Goal: Task Accomplishment & Management: Manage account settings

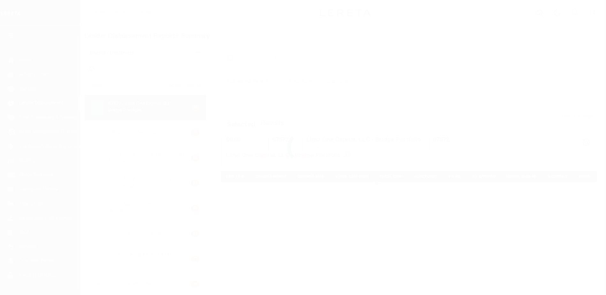
scroll to position [11, 0]
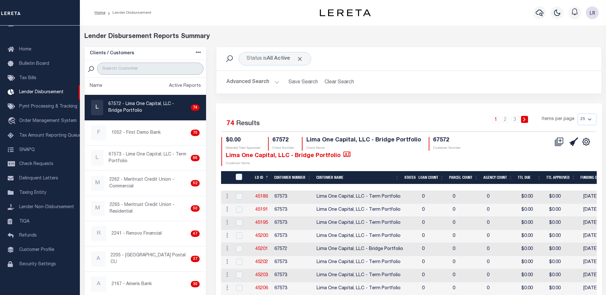
click at [163, 70] on input "search" at bounding box center [150, 69] width 106 height 12
type input ";"
type input "o"
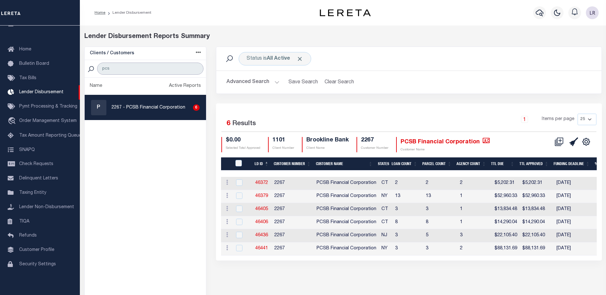
type input "pcs"
click at [263, 184] on link "46372" at bounding box center [261, 183] width 13 height 4
checkbox input "true"
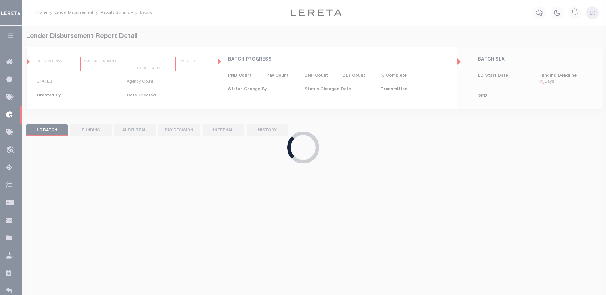
type input "$0.00"
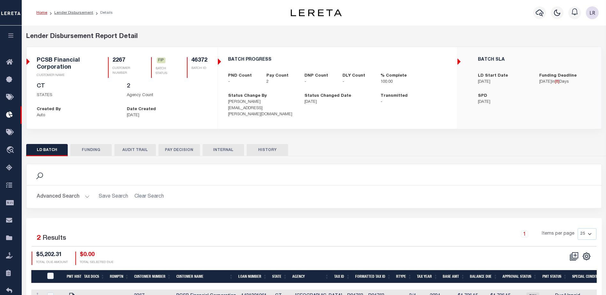
click at [85, 152] on button "FUNDING" at bounding box center [91, 150] width 42 height 12
type input "$5,202.31"
type input "$0"
type input "10/10/2025"
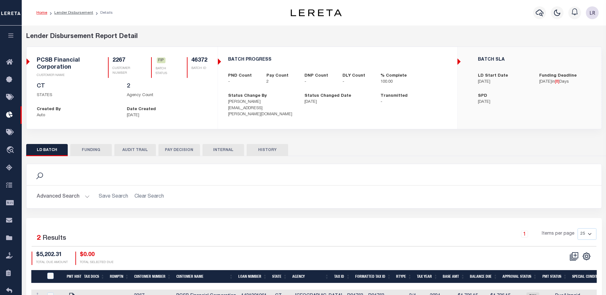
select select "9"
select select "100"
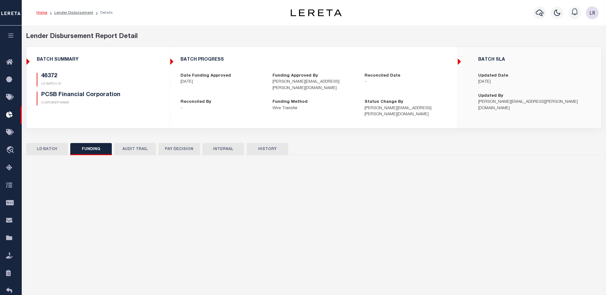
select select "100"
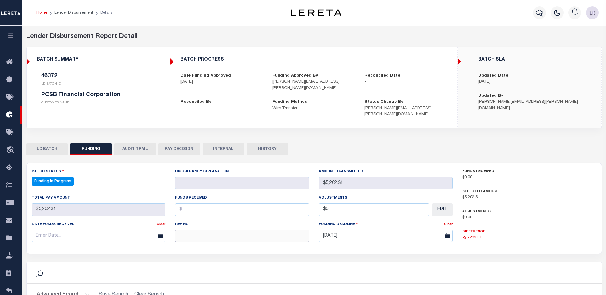
click at [182, 231] on input "text" at bounding box center [242, 236] width 134 height 12
paste input "20250930MMQFMP2700291109301209FT03"
type input "20250930MMQFMP2700291109301209FT03"
click at [194, 204] on input "text" at bounding box center [242, 210] width 134 height 12
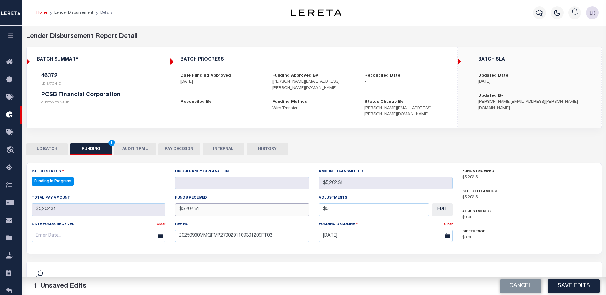
type input "$5,202.31"
click at [86, 223] on div "Date funds received" at bounding box center [95, 225] width 126 height 9
click at [85, 230] on input "text" at bounding box center [99, 236] width 134 height 12
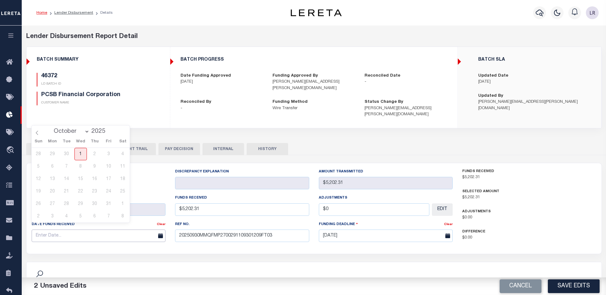
click at [142, 230] on input "text" at bounding box center [99, 236] width 134 height 12
click at [80, 153] on span "1" at bounding box center [80, 154] width 12 height 12
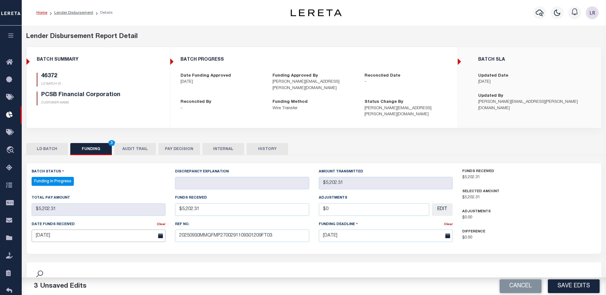
click at [103, 230] on input "10/01/2025" at bounding box center [99, 236] width 134 height 12
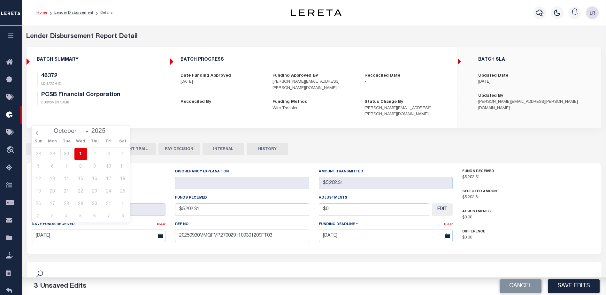
click at [66, 151] on span "30" at bounding box center [66, 154] width 12 height 12
type input "09/30/2025"
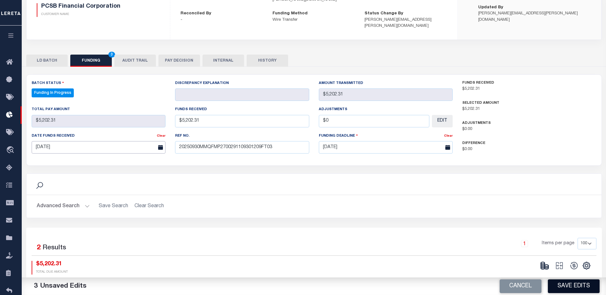
scroll to position [96, 0]
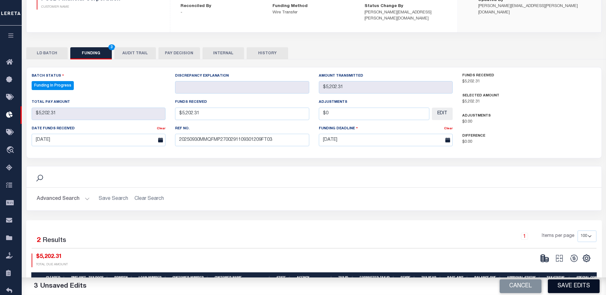
click at [573, 286] on button "Save Edits" at bounding box center [574, 287] width 52 height 14
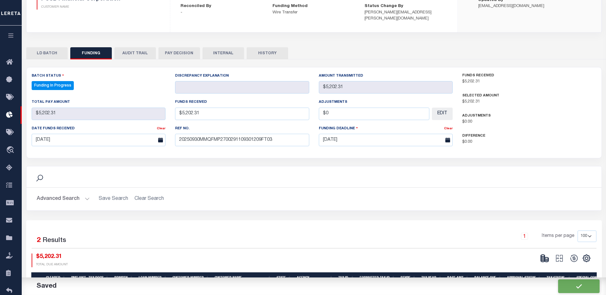
type input "$5,202.31"
type input "$0"
select select "100"
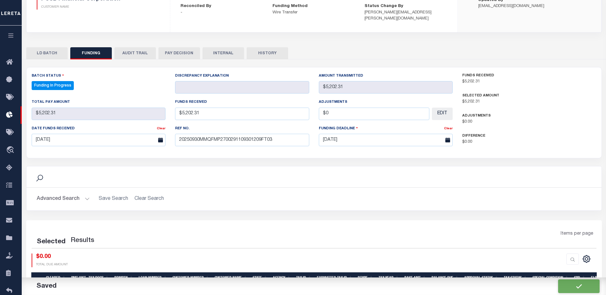
select select "100"
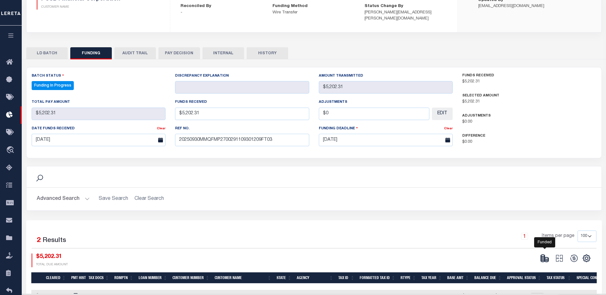
click at [544, 254] on icon at bounding box center [544, 258] width 9 height 9
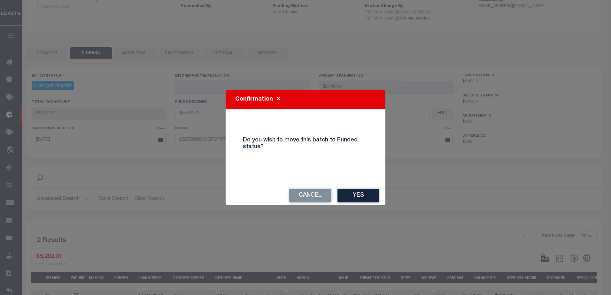
click at [356, 188] on div "Cancel Yes" at bounding box center [306, 195] width 160 height 19
click at [361, 196] on button "Yes" at bounding box center [359, 196] width 42 height 14
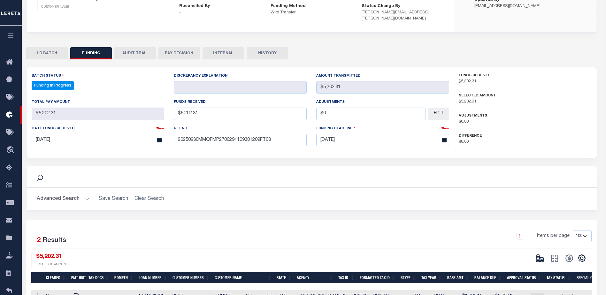
type input "$5,202.31"
type input "$0"
select select "100"
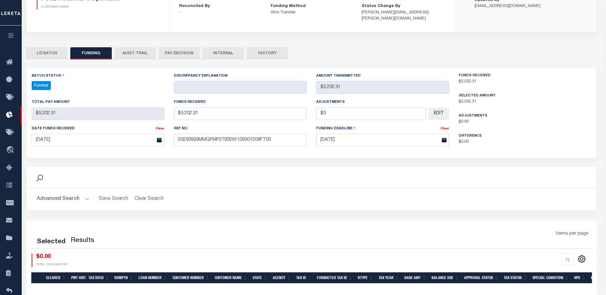
select select "100"
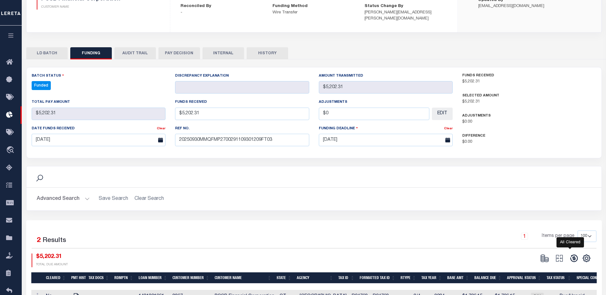
click at [573, 254] on icon at bounding box center [574, 258] width 9 height 9
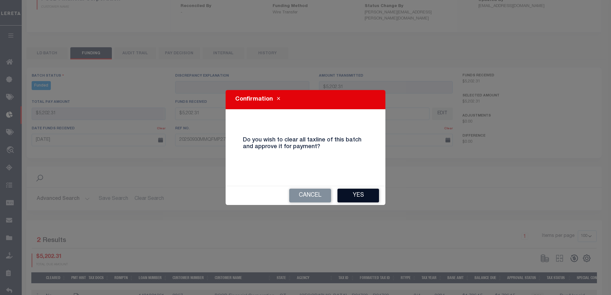
click at [363, 199] on button "Yes" at bounding box center [359, 196] width 42 height 14
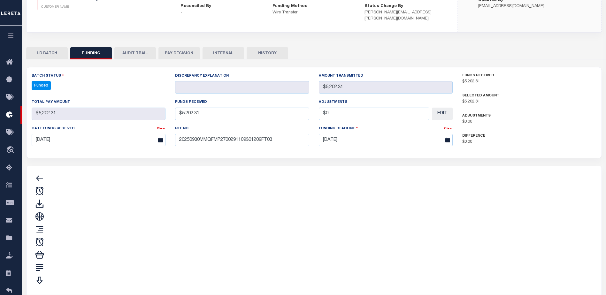
type input "$5,202.31"
type input "$0"
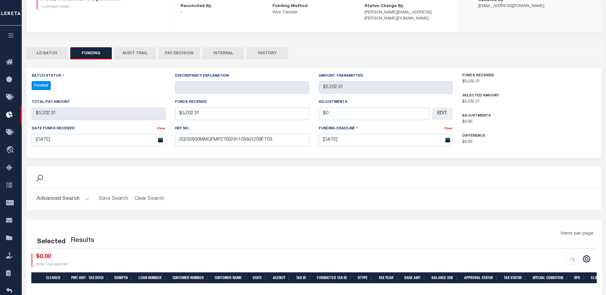
select select "100"
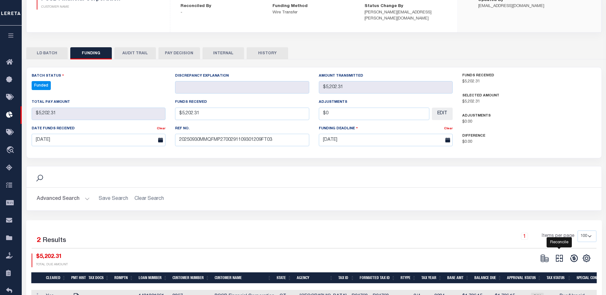
click at [561, 254] on icon "" at bounding box center [559, 258] width 9 height 9
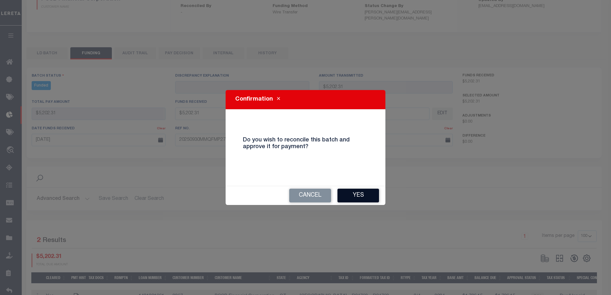
click at [362, 196] on button "Yes" at bounding box center [359, 196] width 42 height 14
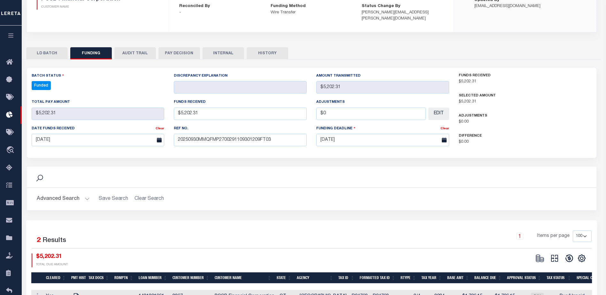
type input "$5,202.31"
type input "$0"
select select "100"
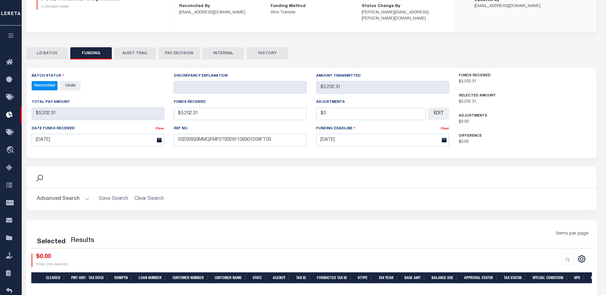
select select "100"
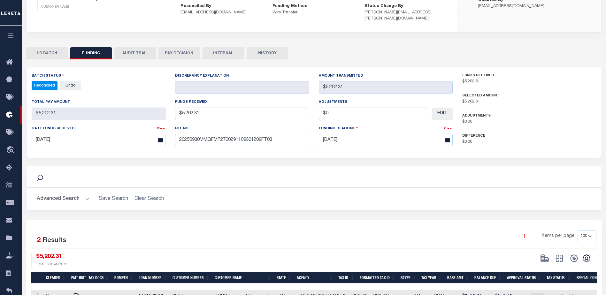
click at [407, 172] on div "Search" at bounding box center [314, 177] width 565 height 11
click at [537, 143] on div "Funds Received $5,202.31 Selected Amount $5,202.31 Adjustments $0.00 $0.00" at bounding box center [530, 113] width 144 height 81
click at [482, 152] on div "Batch Status Reconciled - Select Status - All Active Approval In Progress Batch…" at bounding box center [314, 195] width 576 height 256
click at [479, 155] on div "Batch Status Reconciled - Select Status - All Active Approval In Progress Batch…" at bounding box center [314, 195] width 576 height 256
click at [484, 156] on div "Batch Status Reconciled - Select Status - All Active Approval In Progress Batch…" at bounding box center [314, 195] width 576 height 256
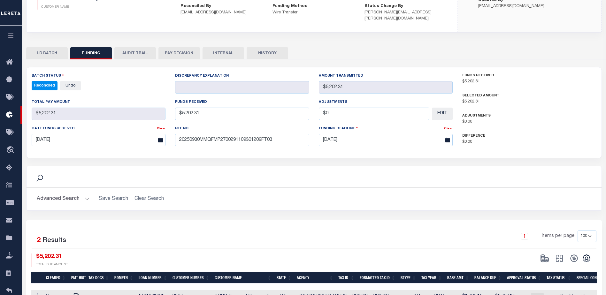
click at [485, 142] on div "Funds Received $5,202.31 Selected Amount $5,202.31 Adjustments $0.00 $0.00" at bounding box center [530, 113] width 144 height 81
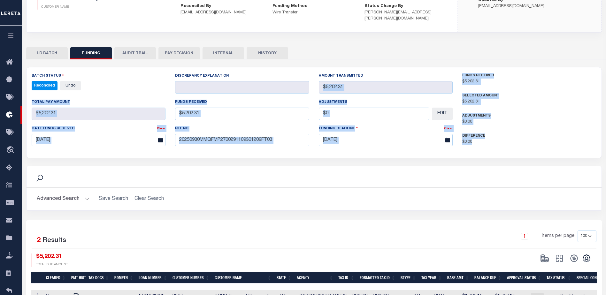
drag, startPoint x: 494, startPoint y: 135, endPoint x: 449, endPoint y: 55, distance: 91.6
click at [449, 59] on div "Search Advanced Search Save Search Clear Search 2" at bounding box center [314, 191] width 576 height 264
click at [470, 51] on div "LD BATCH FUNDING AUDIT TRAIL PAY DECISION INTERNAL HISTORY" at bounding box center [314, 53] width 576 height 12
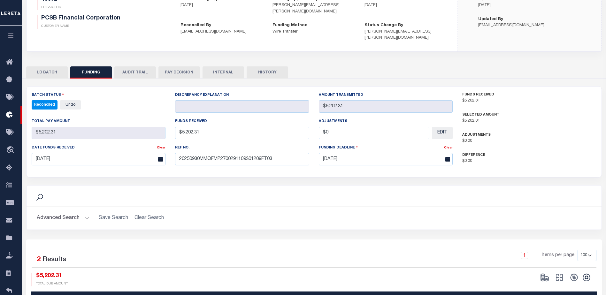
scroll to position [0, 0]
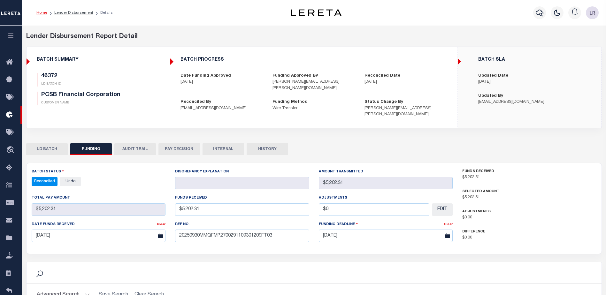
drag, startPoint x: 72, startPoint y: 11, endPoint x: 85, endPoint y: 22, distance: 17.0
click at [72, 11] on link "Lender Disbursement" at bounding box center [73, 13] width 39 height 4
checkbox input "true"
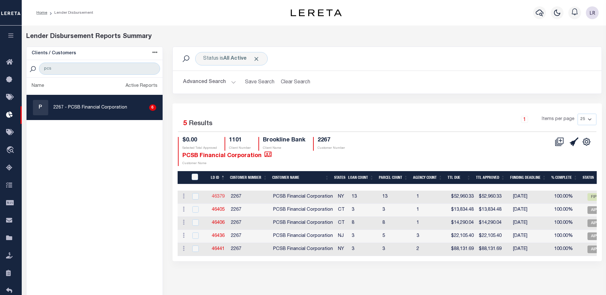
click at [221, 195] on link "46379" at bounding box center [218, 197] width 13 height 4
checkbox input "true"
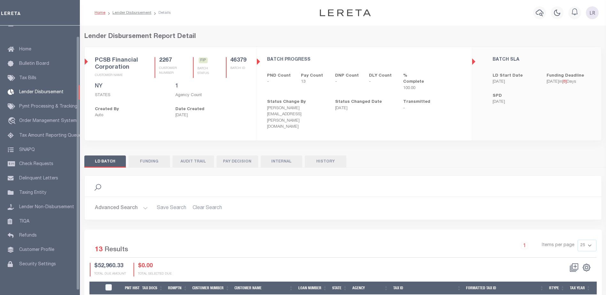
scroll to position [11, 0]
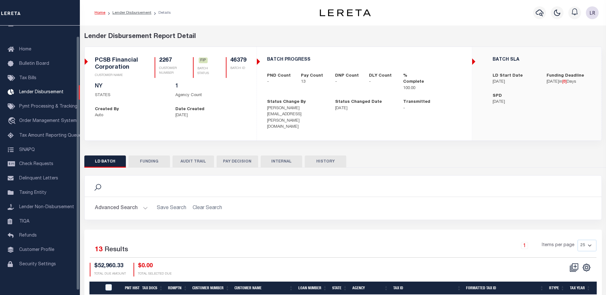
click at [142, 156] on button "FUNDING" at bounding box center [149, 162] width 42 height 12
type input "$52,960.33"
type input "$0"
type input "10/10/2025"
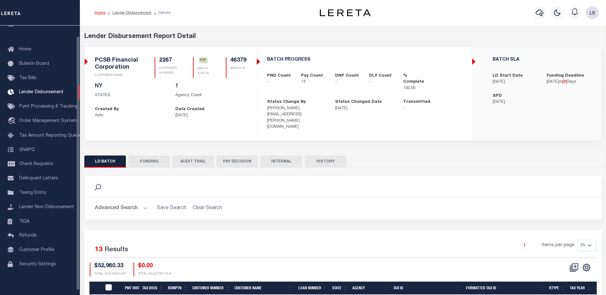
select select "100"
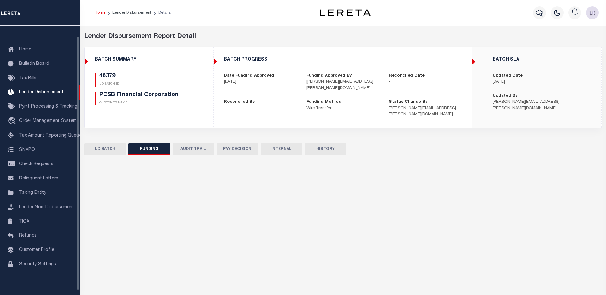
select select "100"
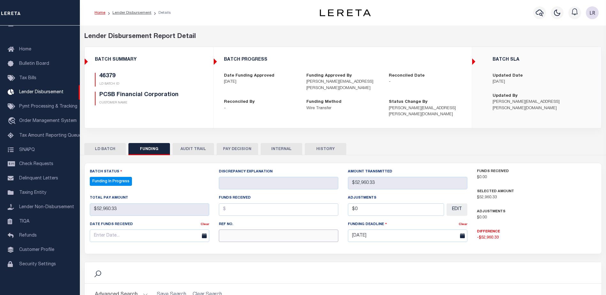
drag, startPoint x: 229, startPoint y: 223, endPoint x: 230, endPoint y: 227, distance: 4.0
paste input "20250930MMQFMP2700358909301432FT03"
type input "20250930MMQFMP2700358909301432FT03"
click at [249, 204] on input "text" at bounding box center [279, 210] width 120 height 12
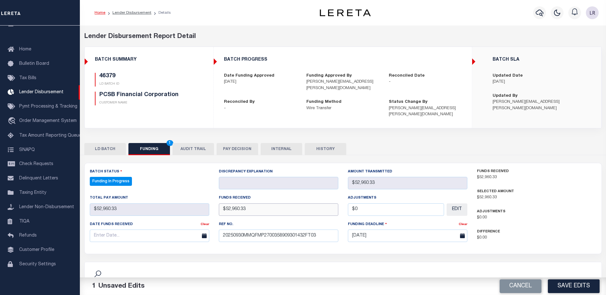
type input "$52,960.33"
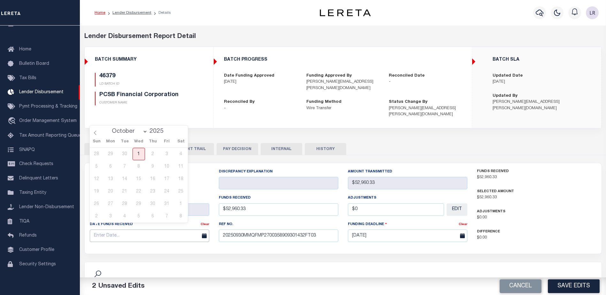
click at [181, 230] on input "text" at bounding box center [150, 236] width 120 height 12
click at [128, 157] on span "30" at bounding box center [125, 154] width 12 height 12
type input "[DATE]"
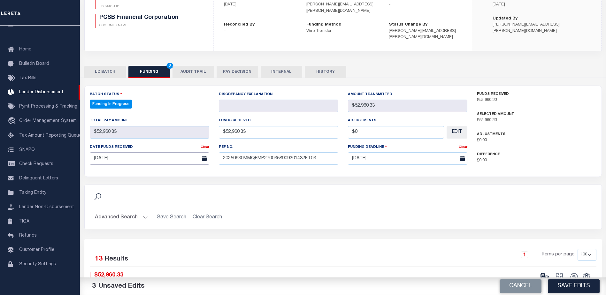
scroll to position [96, 0]
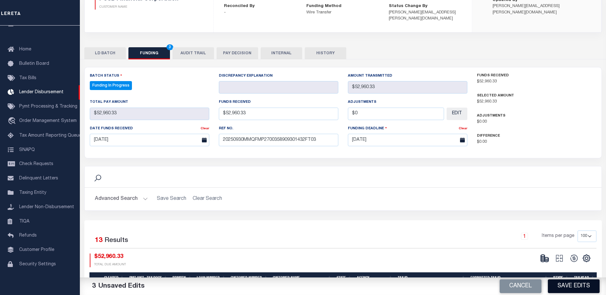
click at [564, 285] on button "Save Edits" at bounding box center [574, 287] width 52 height 14
type input "$52,960.33"
type input "$0"
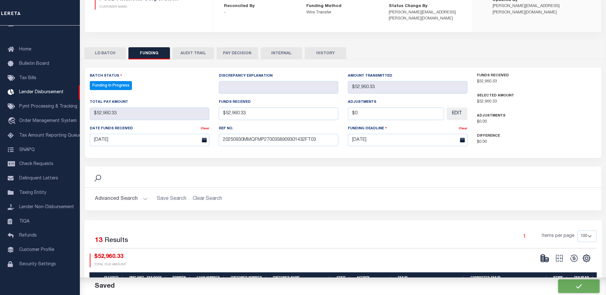
select select "100"
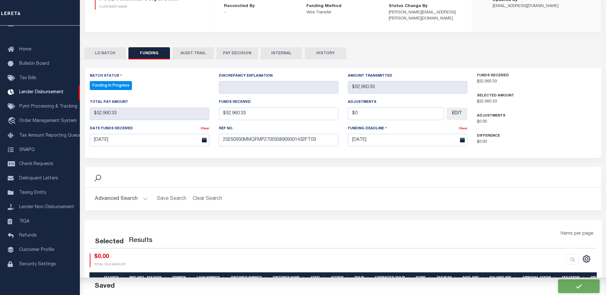
select select "100"
click at [545, 254] on div at bounding box center [560, 259] width 44 height 10
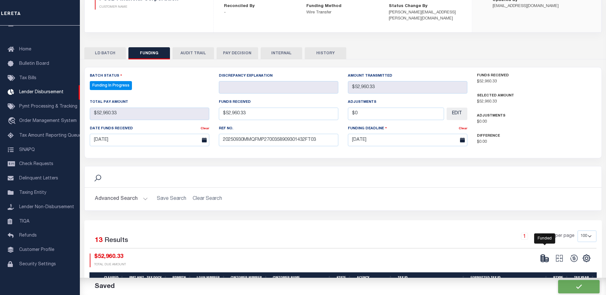
click at [545, 260] on icon at bounding box center [547, 261] width 4 height 2
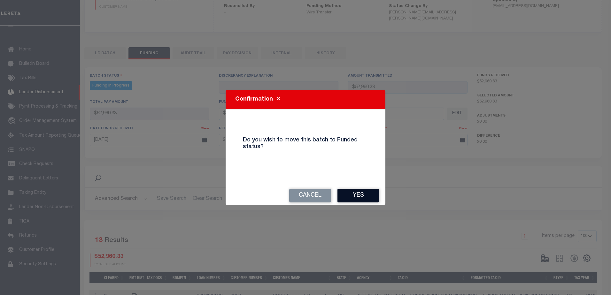
click at [360, 196] on button "Yes" at bounding box center [359, 196] width 42 height 14
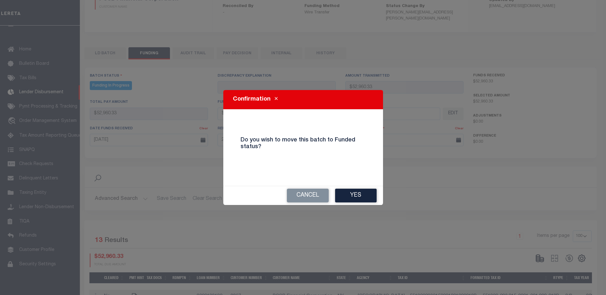
type input "$52,960.33"
type input "$0"
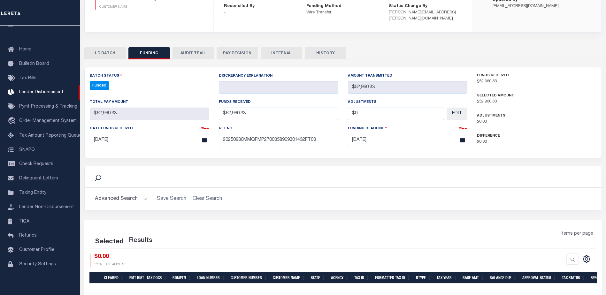
select select "100"
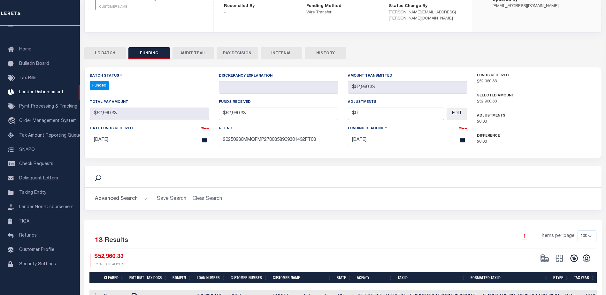
click at [569, 254] on button at bounding box center [574, 259] width 15 height 10
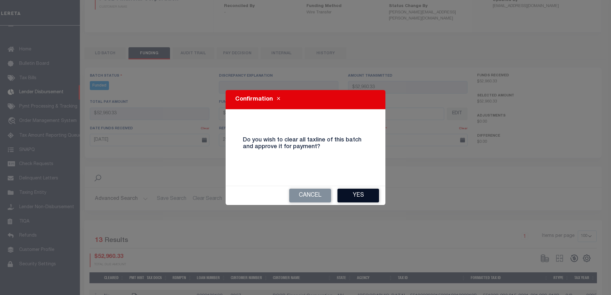
click at [356, 195] on button "Yes" at bounding box center [359, 196] width 42 height 14
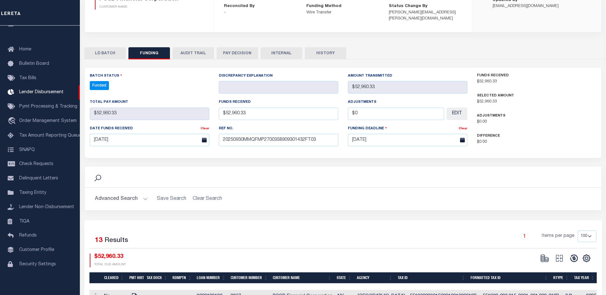
type input "$52,960.33"
type input "$0"
select select "100"
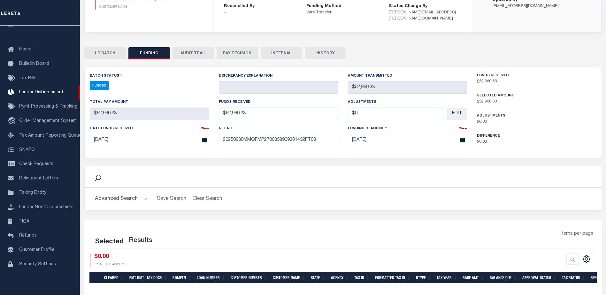
select select "100"
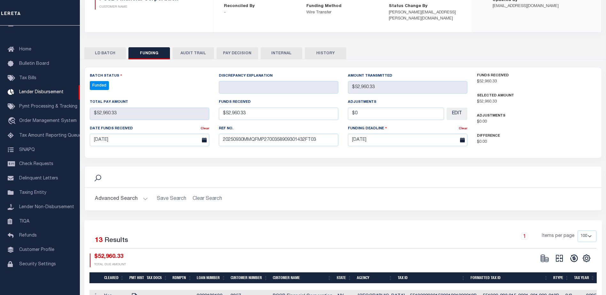
click at [564, 254] on button at bounding box center [559, 259] width 15 height 10
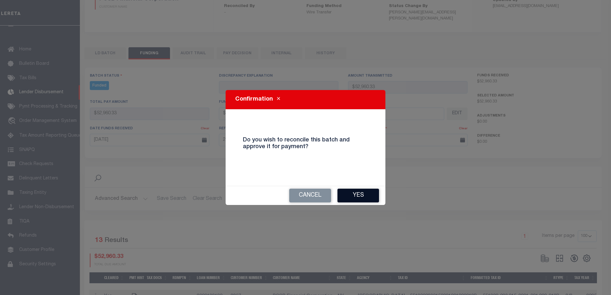
click at [373, 201] on button "Yes" at bounding box center [359, 196] width 42 height 14
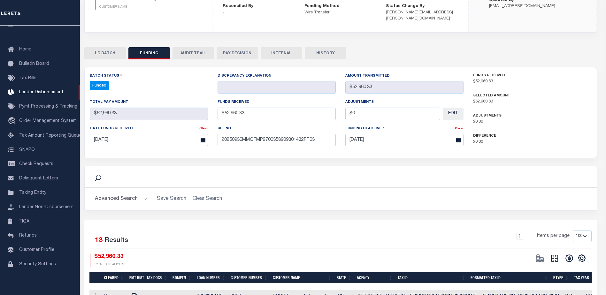
select select "100"
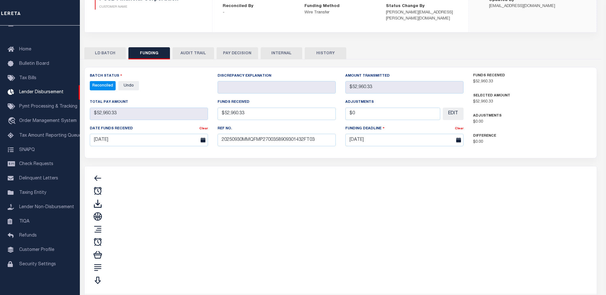
type input "$52,960.33"
type input "$0"
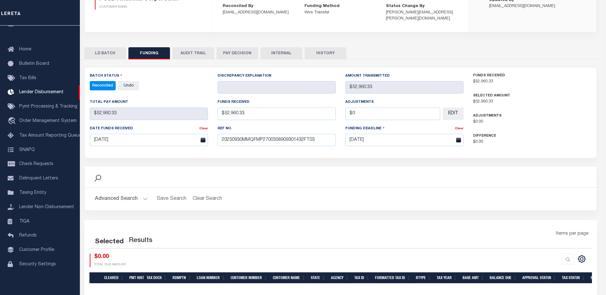
select select "100"
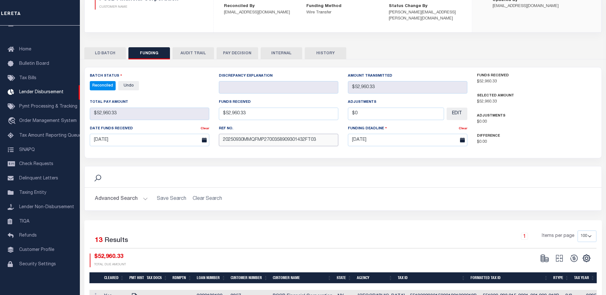
click at [284, 134] on input "20250930MMQFMP2700358909301432FT03" at bounding box center [279, 140] width 120 height 12
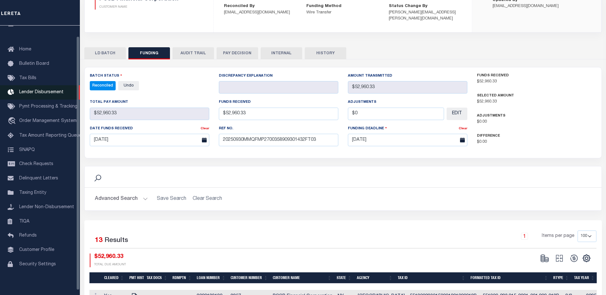
click at [67, 93] on link "Lender Disbursement" at bounding box center [40, 92] width 80 height 14
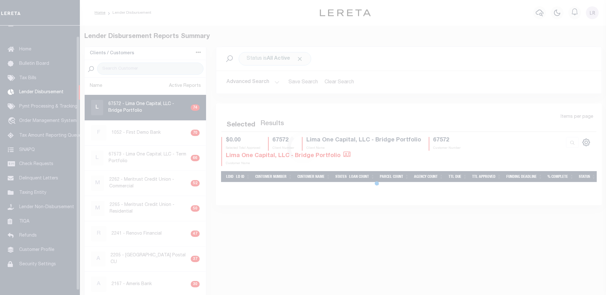
scroll to position [11, 0]
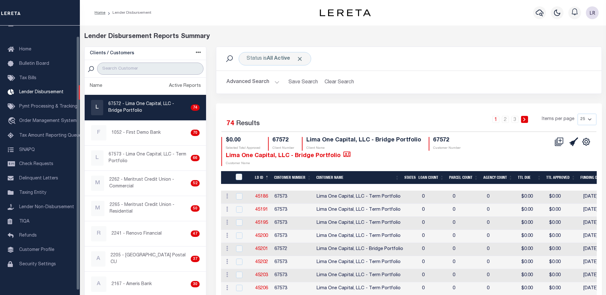
click at [125, 69] on input "search" at bounding box center [150, 69] width 106 height 12
type input "E"
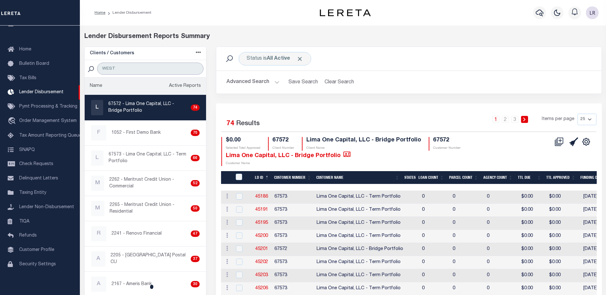
type input "WEST SHORE"
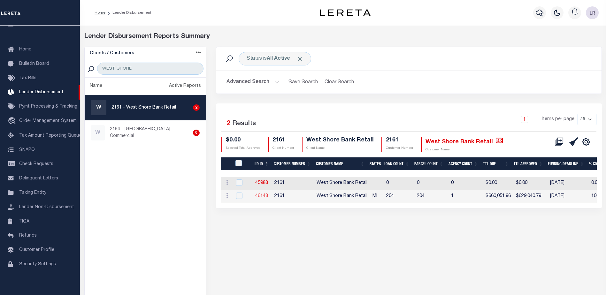
click at [259, 198] on link "46143" at bounding box center [261, 196] width 13 height 4
checkbox input "true"
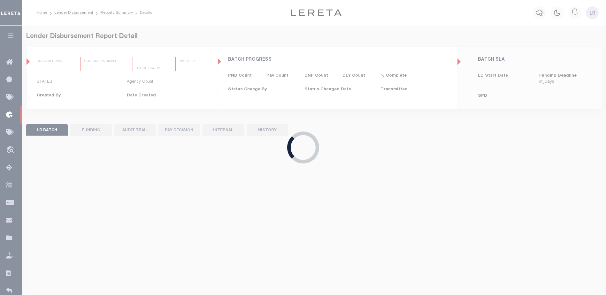
type input "$0.00"
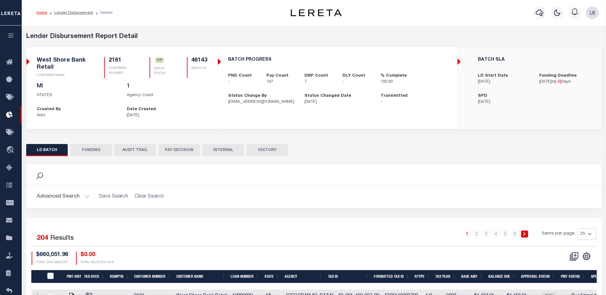
click at [97, 151] on button "FUNDING" at bounding box center [91, 150] width 42 height 12
type input "$629,040.79"
type input "$0"
type input "09/26/2025"
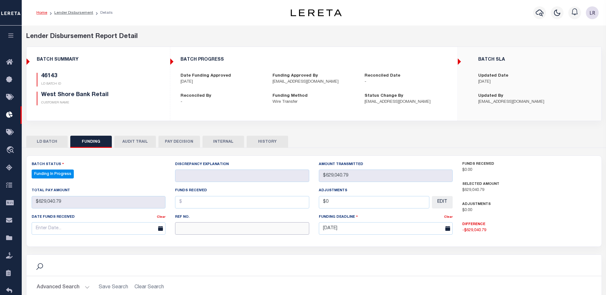
click at [186, 224] on input "text" at bounding box center [242, 228] width 134 height 12
paste input "20250930MMQFMP2700214909300853FT03"
type input "20250930MMQFMP2700214909300853FT03"
select select "100"
type input "20250930MMQFMP2700214909300853FT03"
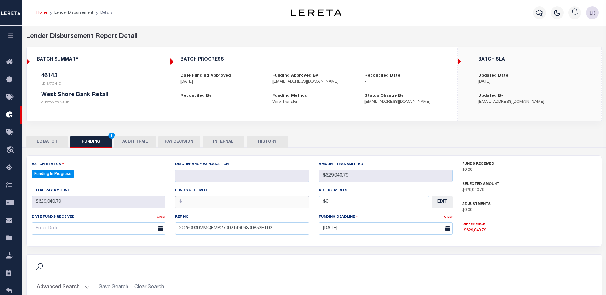
click at [190, 207] on input "text" at bounding box center [242, 202] width 134 height 12
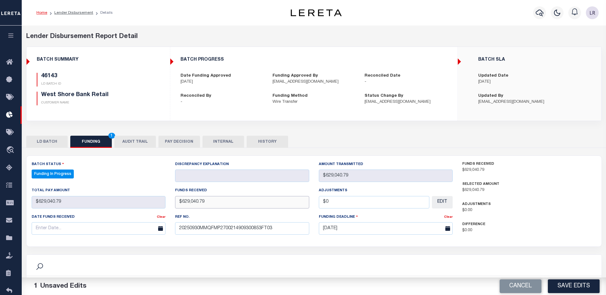
type input "$629,040.79"
click at [91, 230] on input "text" at bounding box center [99, 228] width 134 height 12
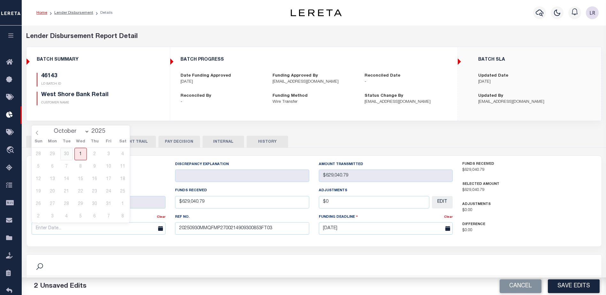
click at [65, 151] on span "30" at bounding box center [66, 154] width 12 height 12
type input "09/30/2025"
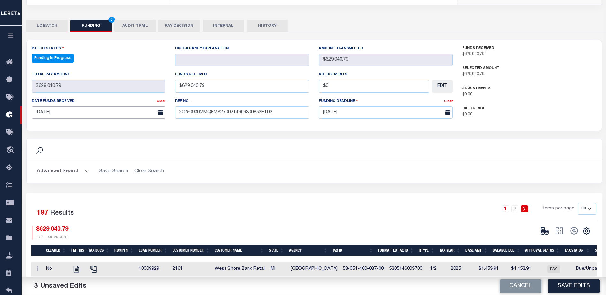
scroll to position [128, 0]
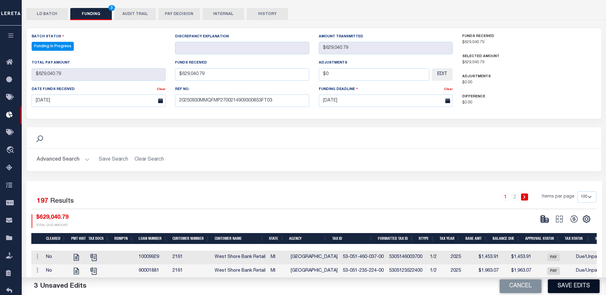
click at [575, 284] on button "Save Edits" at bounding box center [574, 287] width 52 height 14
type input "$629,040.79"
type input "$0"
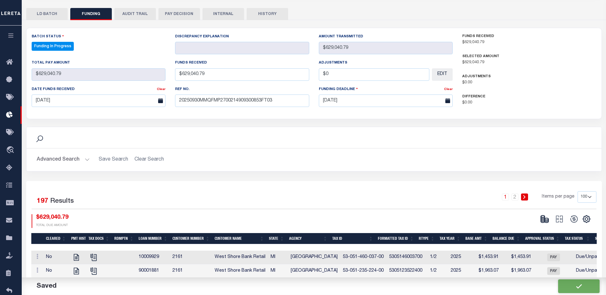
scroll to position [119, 0]
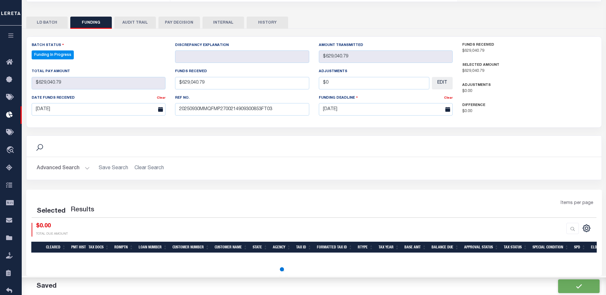
click at [545, 221] on div "Selected Results Items per page $0.00 TOTAL DUE AMOUNT" at bounding box center [314, 218] width 575 height 37
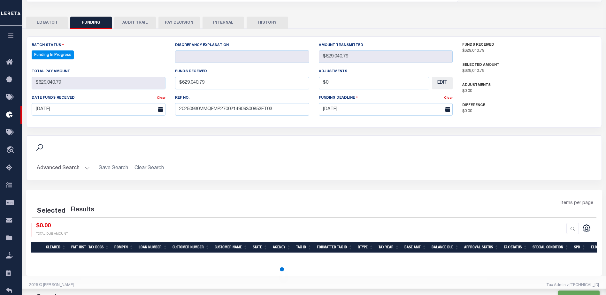
select select "100"
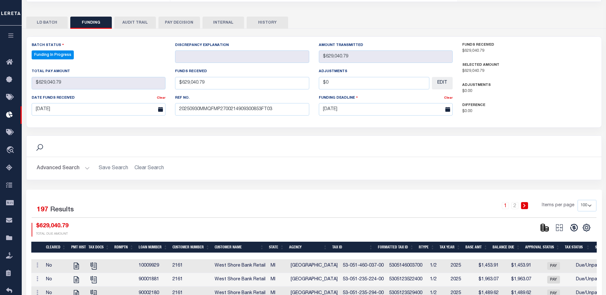
scroll to position [128, 0]
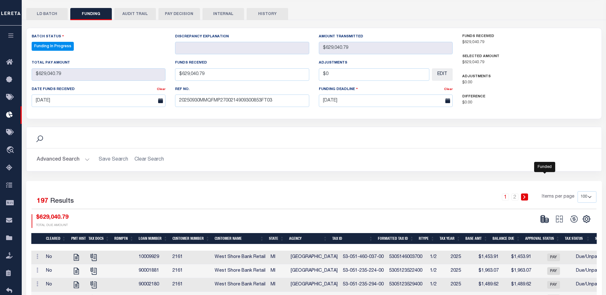
click at [544, 222] on icon at bounding box center [543, 220] width 4 height 2
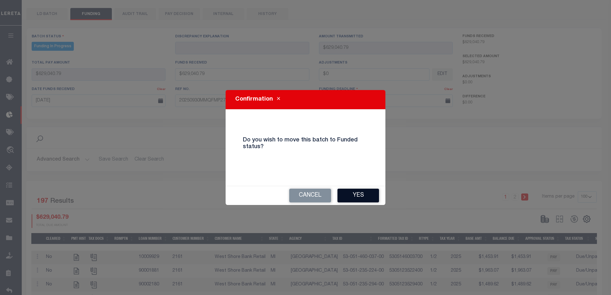
click at [357, 194] on button "Yes" at bounding box center [359, 196] width 42 height 14
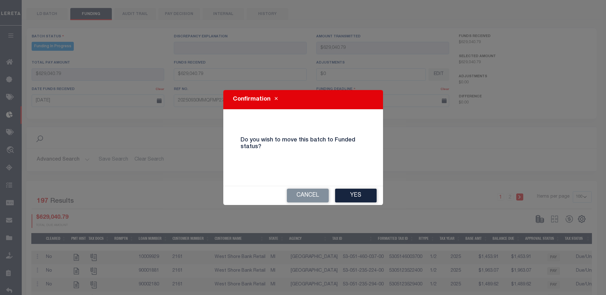
type input "$629,040.79"
type input "$0"
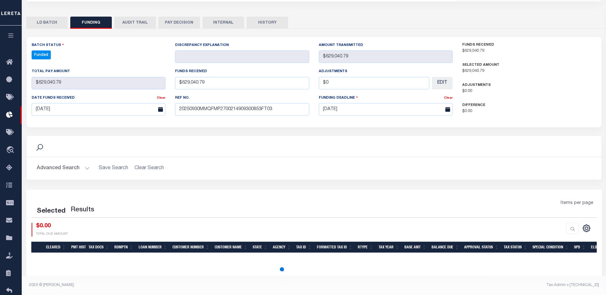
scroll to position [119, 0]
select select "100"
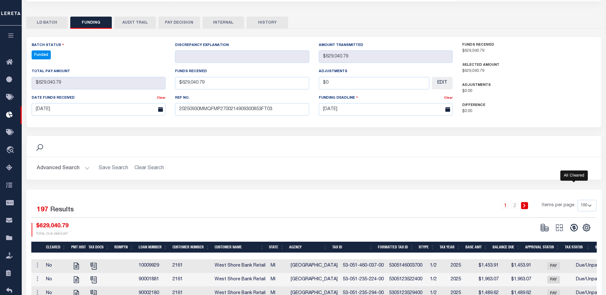
click at [572, 229] on icon at bounding box center [574, 227] width 9 height 9
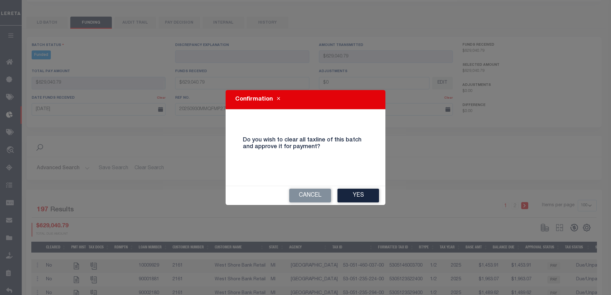
click at [358, 186] on div "Cancel Yes" at bounding box center [306, 195] width 160 height 19
click at [358, 197] on button "Yes" at bounding box center [359, 196] width 42 height 14
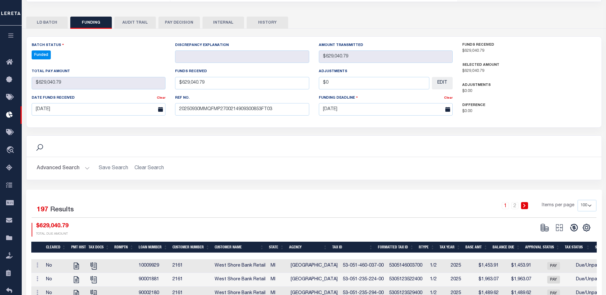
type input "$629,040.79"
type input "$0"
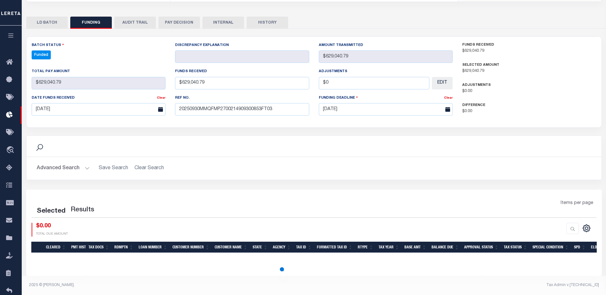
select select "100"
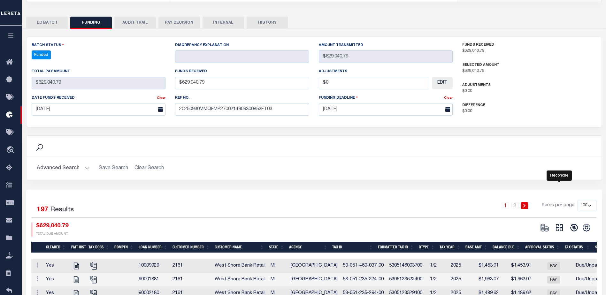
click at [562, 229] on icon "" at bounding box center [559, 227] width 9 height 9
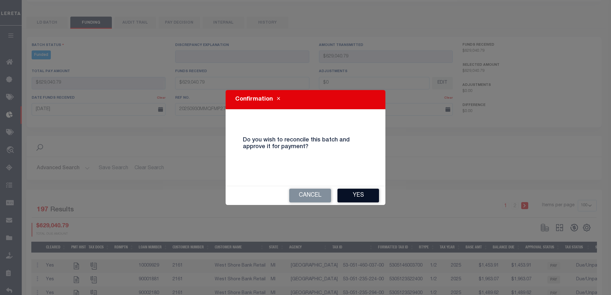
click at [357, 196] on button "Yes" at bounding box center [359, 196] width 42 height 14
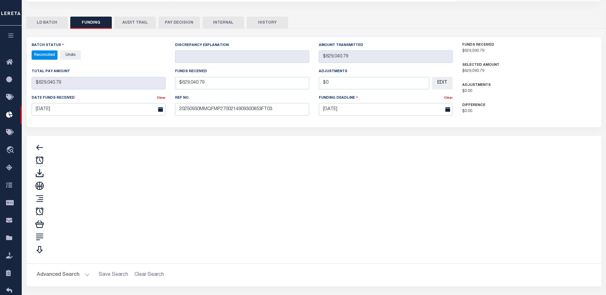
type input "$629,040.79"
type input "$0"
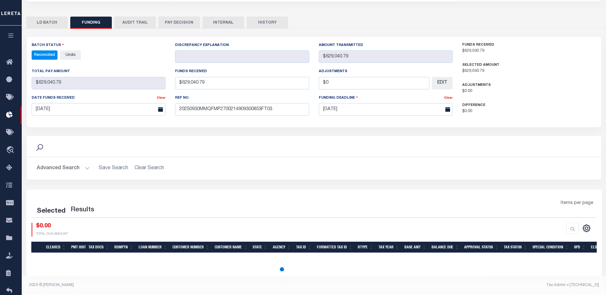
select select "100"
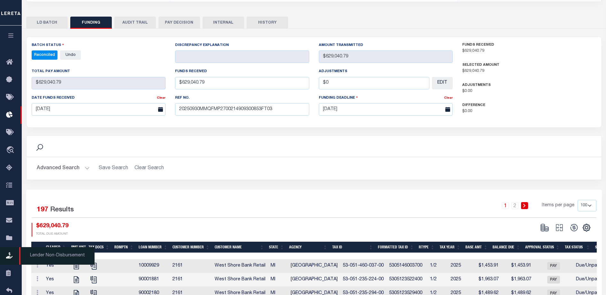
click at [10, 260] on icon at bounding box center [11, 256] width 10 height 8
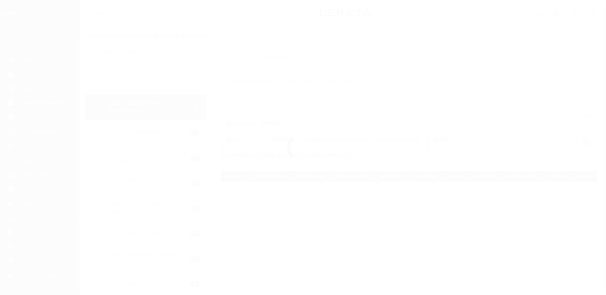
scroll to position [11, 0]
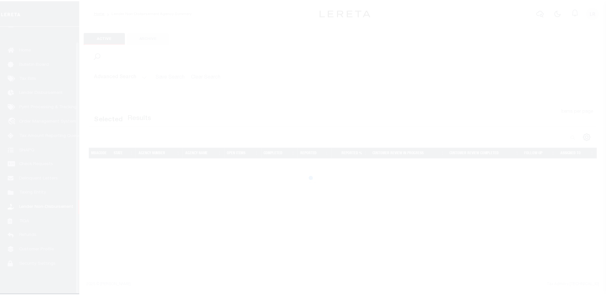
scroll to position [16, 0]
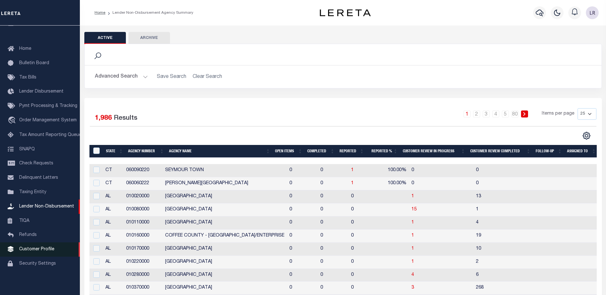
click at [33, 250] on span "Customer Profile" at bounding box center [36, 249] width 35 height 4
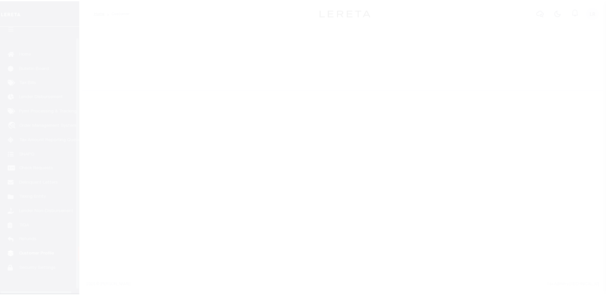
scroll to position [16, 0]
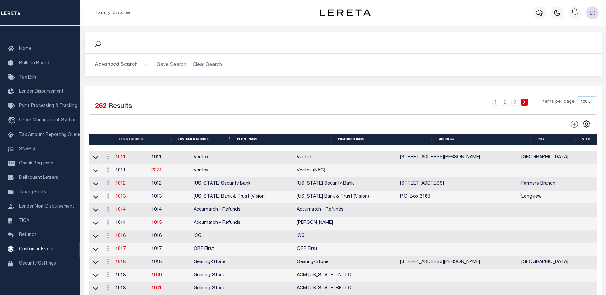
click at [166, 66] on h2 "Advanced Search Save Search Clear Search" at bounding box center [343, 65] width 507 height 12
click at [119, 67] on button "Advanced Search" at bounding box center [121, 65] width 53 height 12
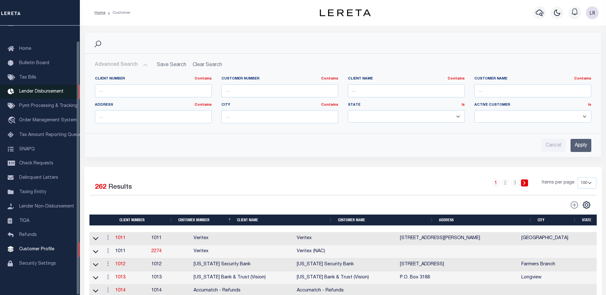
click at [39, 89] on span "Lender Disbursement" at bounding box center [41, 91] width 44 height 4
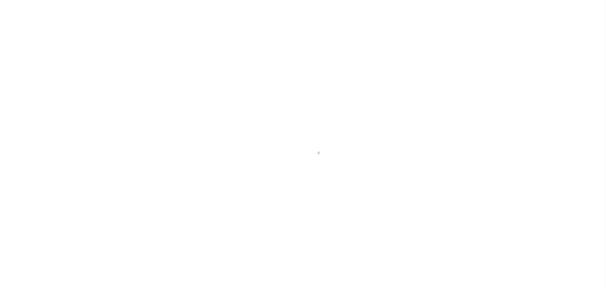
scroll to position [11, 0]
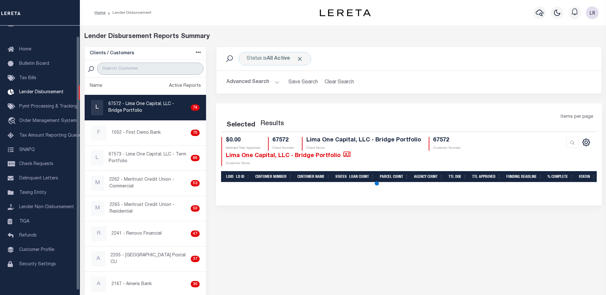
click at [113, 73] on input "search" at bounding box center [150, 69] width 106 height 12
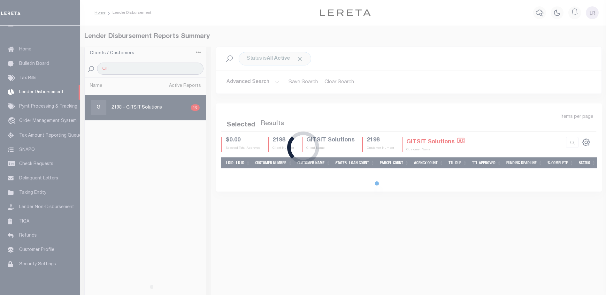
type input "GITSIT"
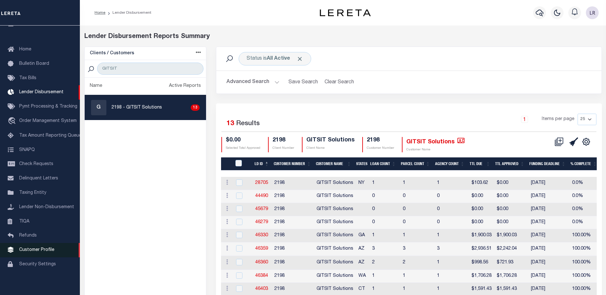
click at [39, 253] on span "Customer Profile" at bounding box center [36, 250] width 35 height 4
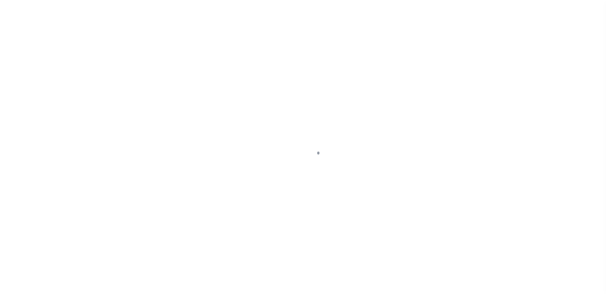
scroll to position [16, 0]
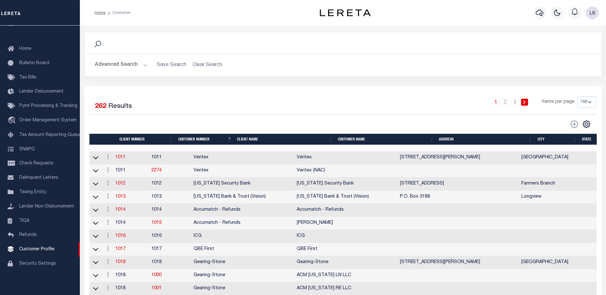
click at [127, 65] on button "Advanced Search" at bounding box center [121, 65] width 53 height 12
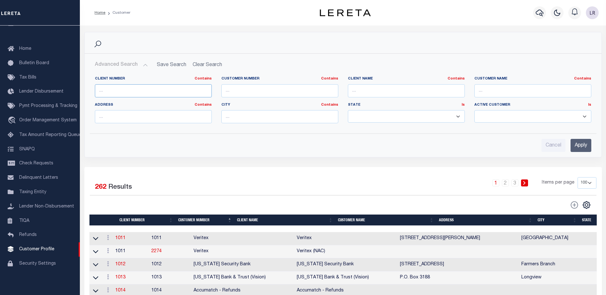
click at [135, 89] on input "text" at bounding box center [153, 90] width 117 height 13
type input "2198"
click at [575, 145] on input "Apply" at bounding box center [581, 145] width 21 height 13
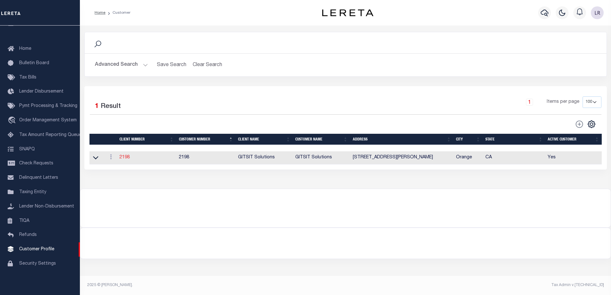
click at [125, 156] on link "2198" at bounding box center [125, 157] width 10 height 4
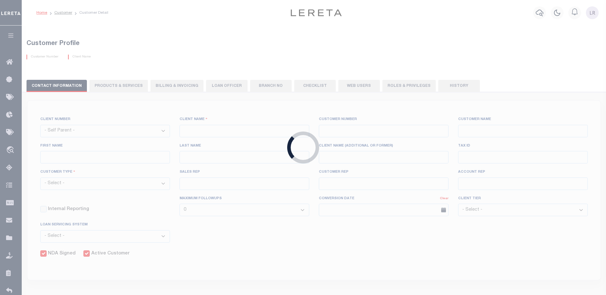
select select
type input "GITSIT Solutions"
type input "2198"
type input "GITSIT Solutions"
type input "[PERSON_NAME]"
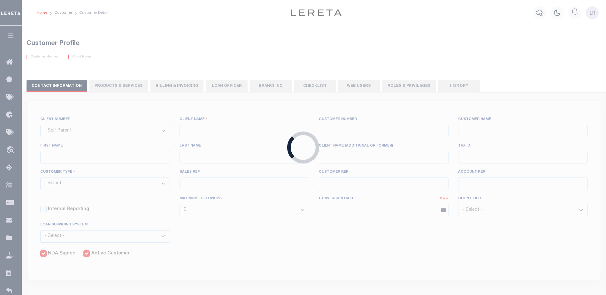
type input "Suttey"
select select "Mixed Portfolio"
type input "[PERSON_NAME]"
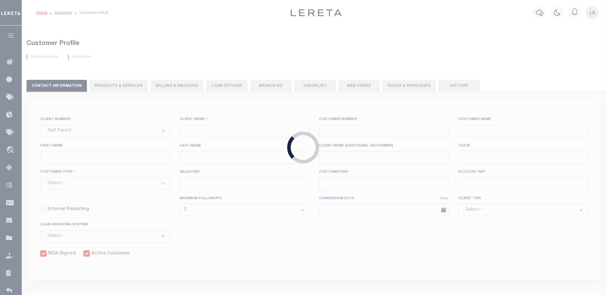
checkbox input "true"
